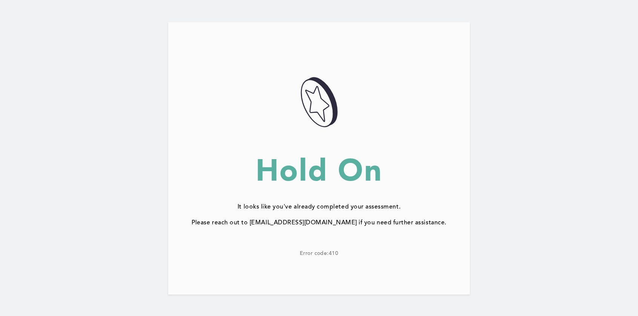
scroll to position [43, 0]
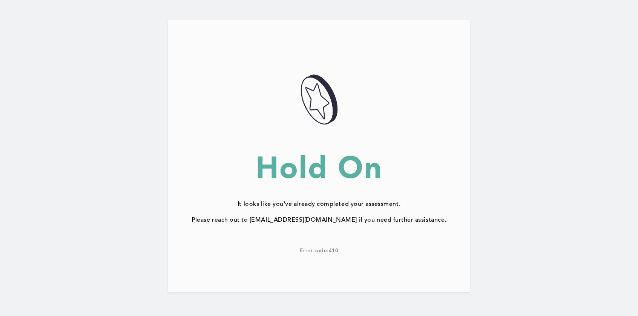
click at [323, 173] on div "Hold On" at bounding box center [319, 168] width 302 height 30
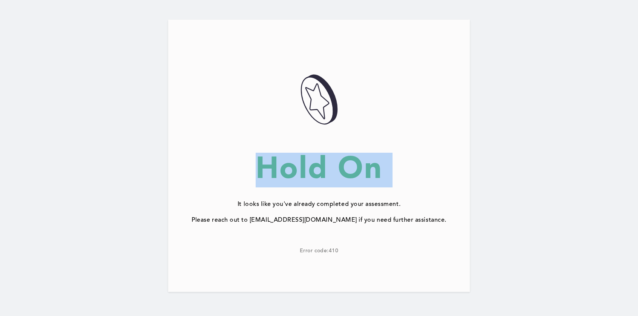
click at [323, 173] on div "Hold On" at bounding box center [319, 168] width 302 height 30
click at [361, 173] on div "Hold On" at bounding box center [319, 168] width 302 height 30
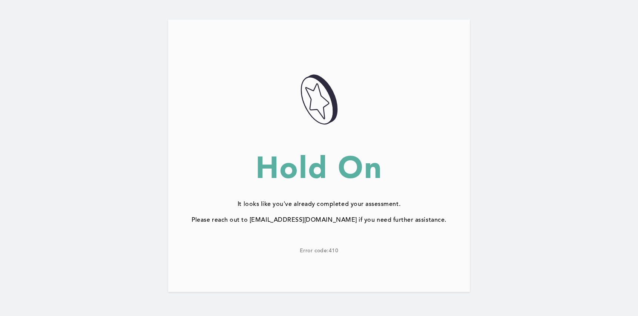
click at [381, 214] on div "057AD4DE-3A83-4F67-BF04-CCFE452D1238@1.5x Hold On It looks like you've already …" at bounding box center [319, 156] width 302 height 272
click at [411, 217] on div "Please reach out to [EMAIL_ADDRESS][DOMAIN_NAME] if you need further assistance." at bounding box center [319, 220] width 302 height 7
